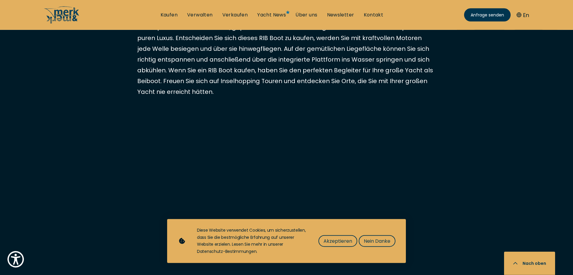
scroll to position [613, 0]
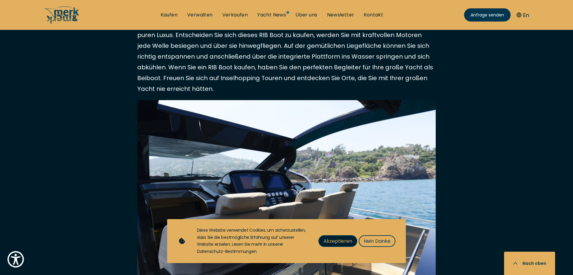
click at [341, 243] on span "Akzeptieren" at bounding box center [338, 240] width 29 height 7
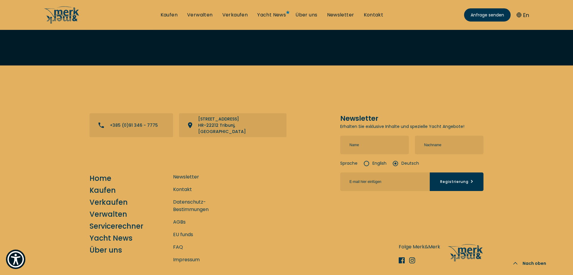
scroll to position [1711, 0]
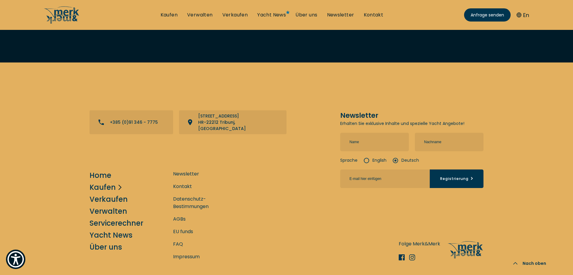
click at [97, 182] on link "Kaufen" at bounding box center [103, 187] width 26 height 10
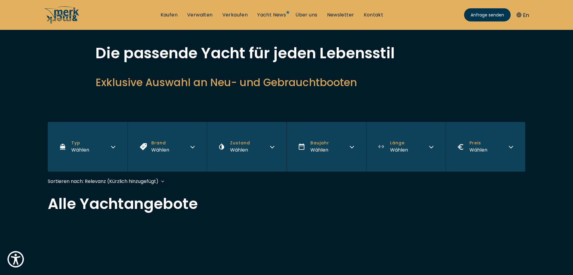
scroll to position [32, 0]
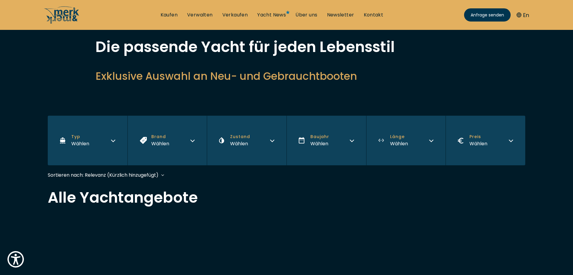
click at [83, 145] on div "Wählen" at bounding box center [80, 143] width 18 height 7
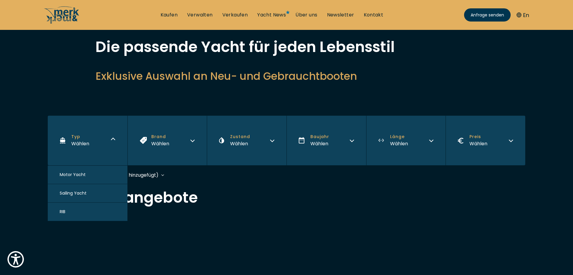
click at [61, 212] on span "RIB" at bounding box center [63, 211] width 6 height 6
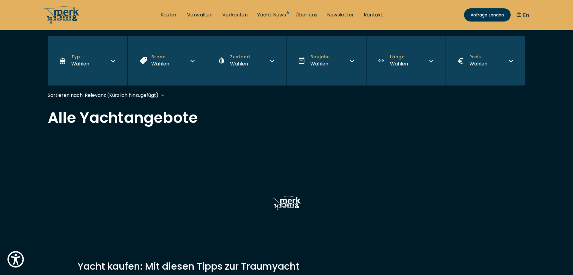
scroll to position [143, 0]
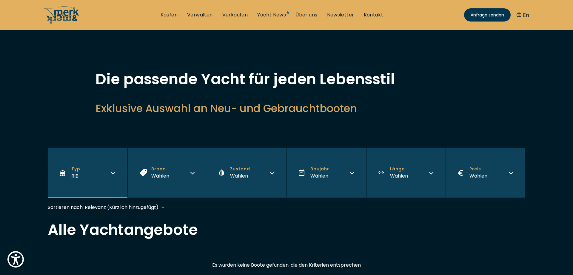
scroll to position [145, 0]
